Goal: Task Accomplishment & Management: Use online tool/utility

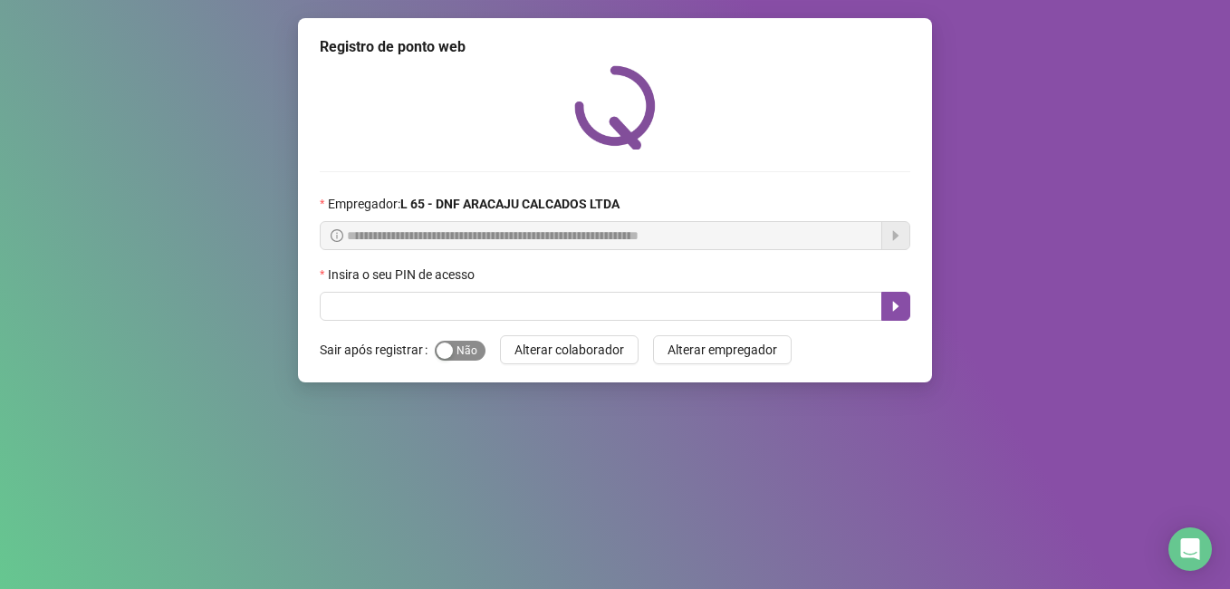
click at [448, 348] on div "button" at bounding box center [445, 350] width 16 height 16
click at [444, 349] on div "button" at bounding box center [445, 350] width 16 height 16
click at [468, 349] on div "button" at bounding box center [476, 350] width 16 height 16
drag, startPoint x: 440, startPoint y: 348, endPoint x: 473, endPoint y: 346, distance: 32.7
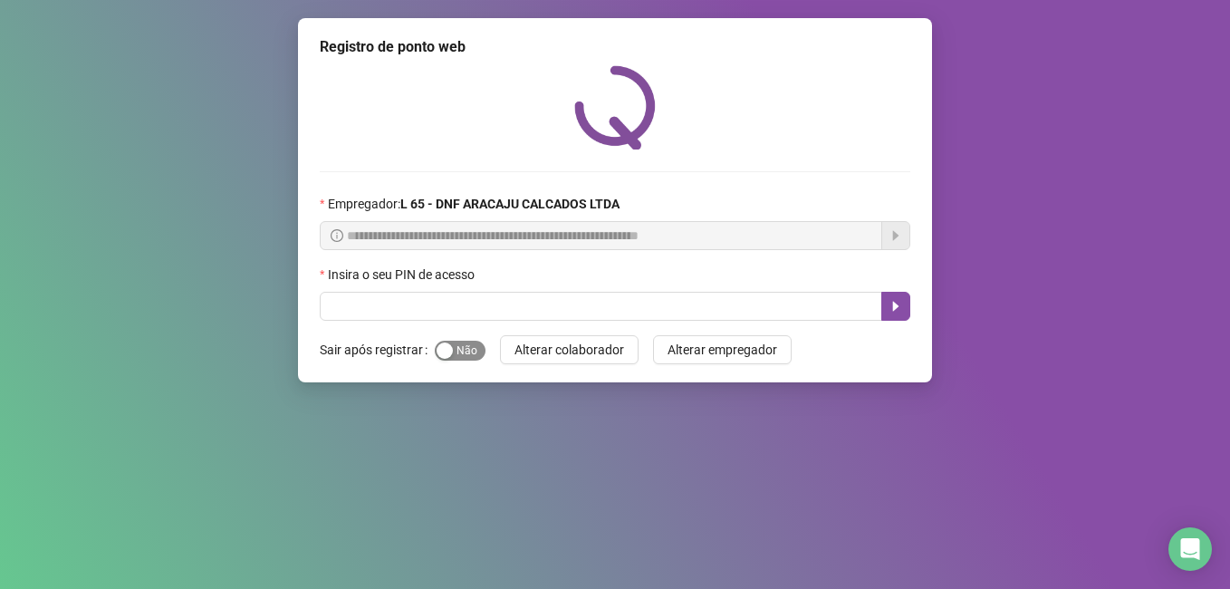
click at [466, 347] on button "Sim Não" at bounding box center [460, 351] width 51 height 20
click at [477, 346] on span "Sim Não" at bounding box center [460, 351] width 51 height 20
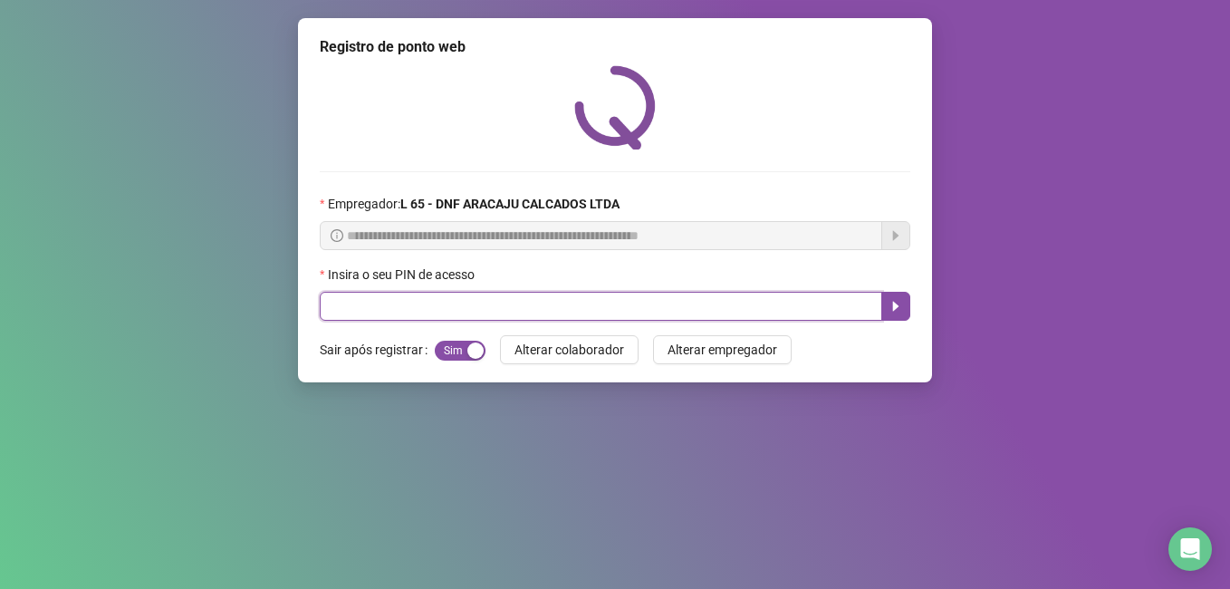
click at [483, 314] on input "text" at bounding box center [601, 306] width 563 height 29
